Goal: Register for event/course

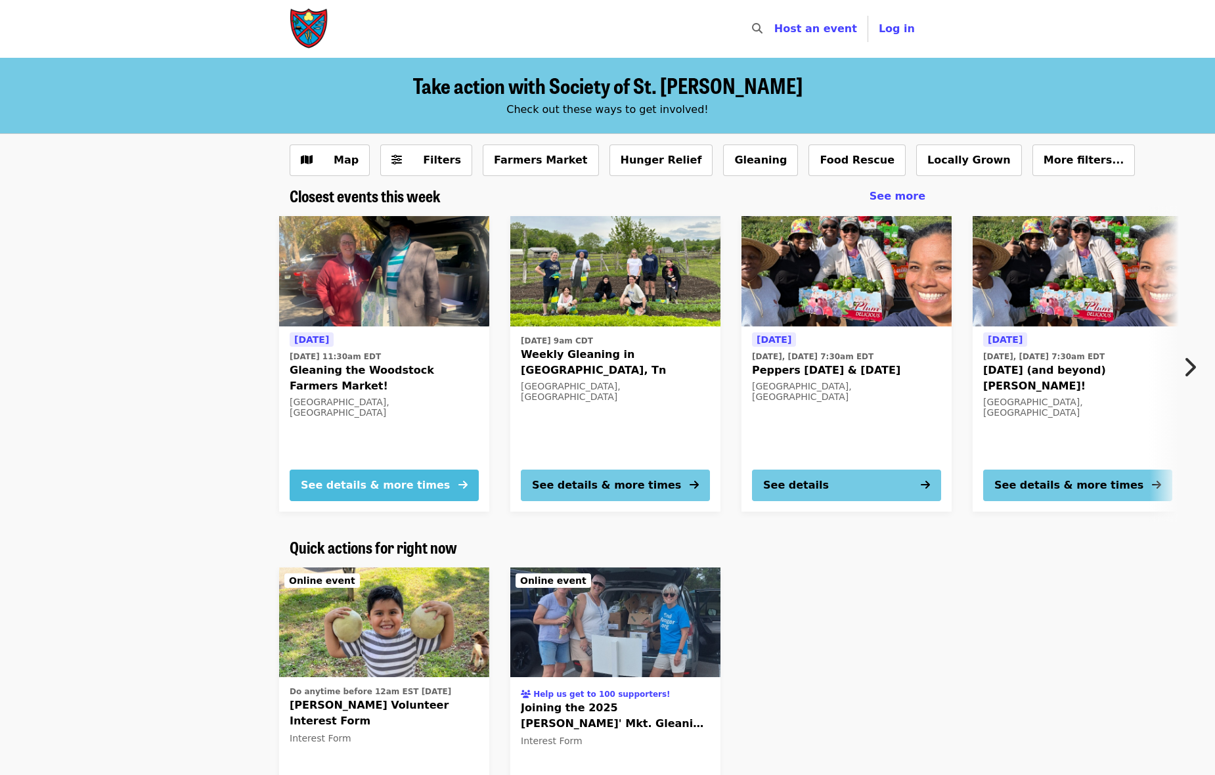
click at [428, 485] on button "See details & more times" at bounding box center [384, 486] width 189 height 32
click at [401, 370] on span "Gleaning the Woodstock Farmers Market!" at bounding box center [384, 379] width 189 height 32
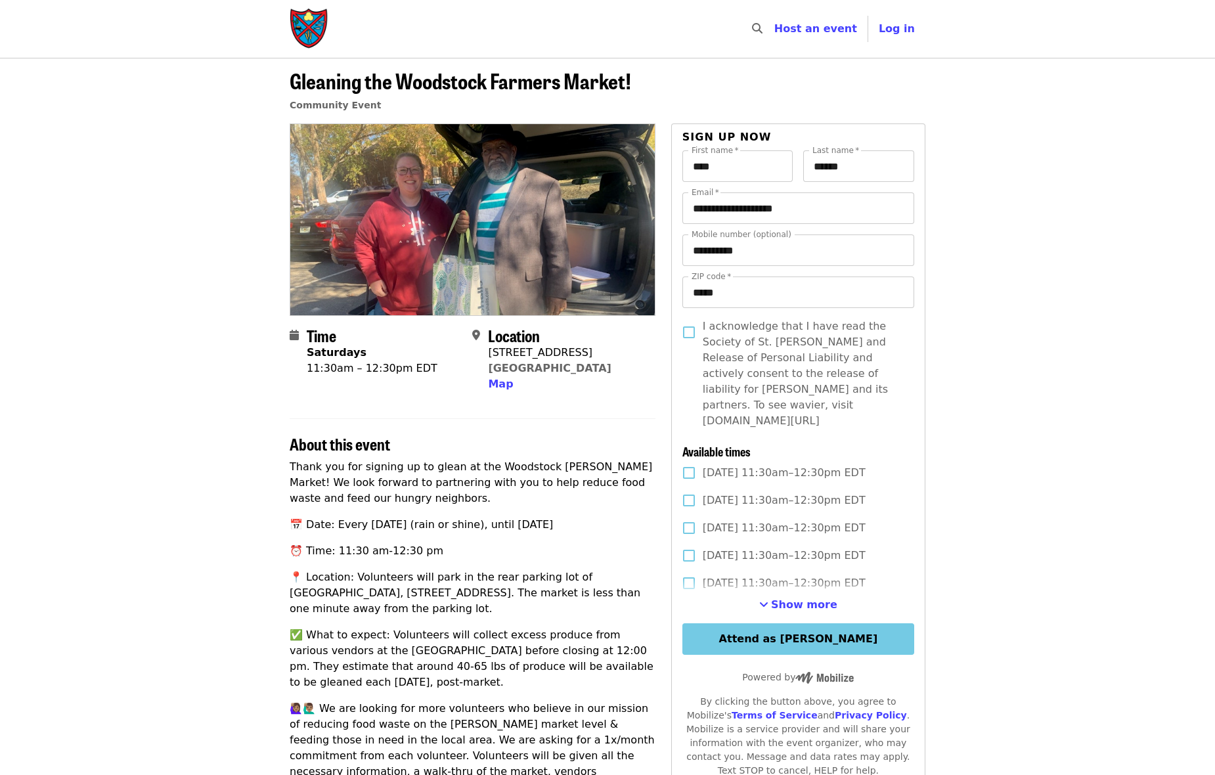
drag, startPoint x: 596, startPoint y: 375, endPoint x: 486, endPoint y: 363, distance: 110.3
click at [486, 363] on div "Location [STREET_ADDRESS] Map" at bounding box center [558, 359] width 172 height 66
click at [623, 418] on hr at bounding box center [473, 418] width 366 height 1
